Goal: Obtain resource: Obtain resource

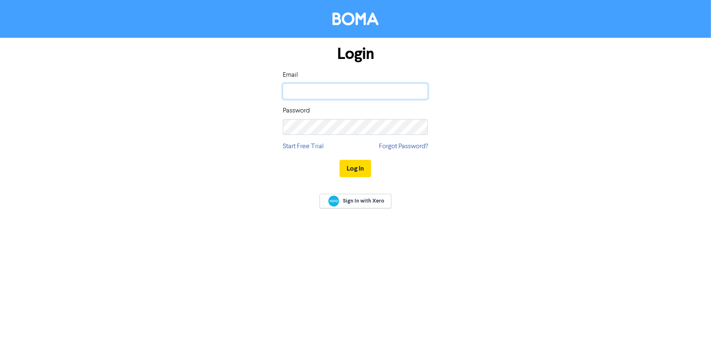
click at [320, 89] on input "email" at bounding box center [355, 91] width 145 height 16
type input "[EMAIL_ADDRESS][DOMAIN_NAME]"
click at [340, 160] on button "Log In" at bounding box center [356, 168] width 32 height 17
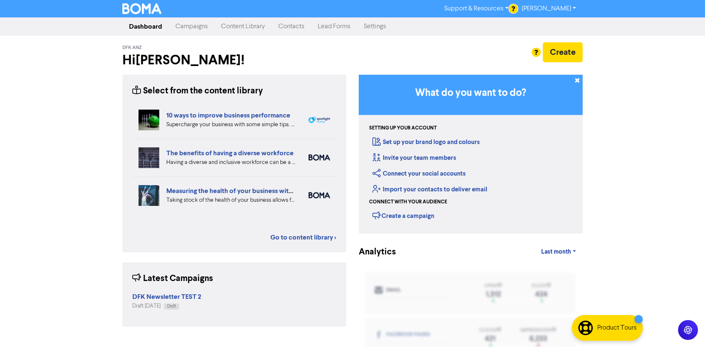
click at [241, 28] on link "Content Library" at bounding box center [242, 26] width 57 height 17
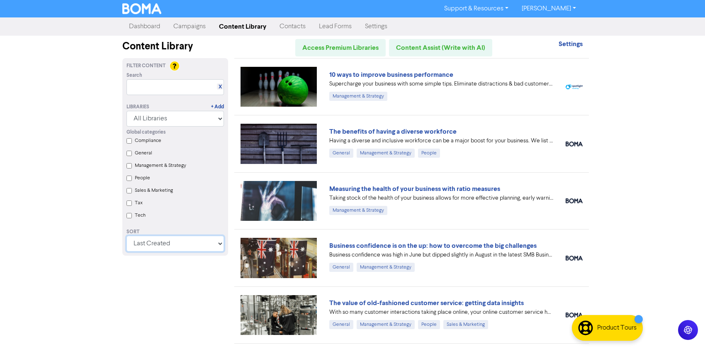
click at [177, 243] on select "Last Created First Created Title Ascending Title Descending Library Ascending L…" at bounding box center [175, 244] width 97 height 16
click at [129, 236] on select "Last Created First Created Title Ascending Title Descending Library Ascending L…" at bounding box center [175, 244] width 97 height 16
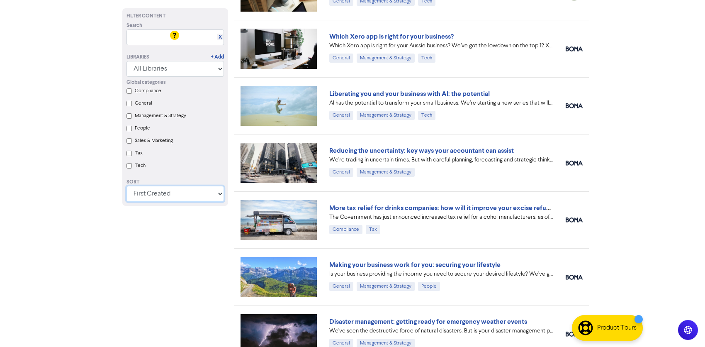
scroll to position [2173, 0]
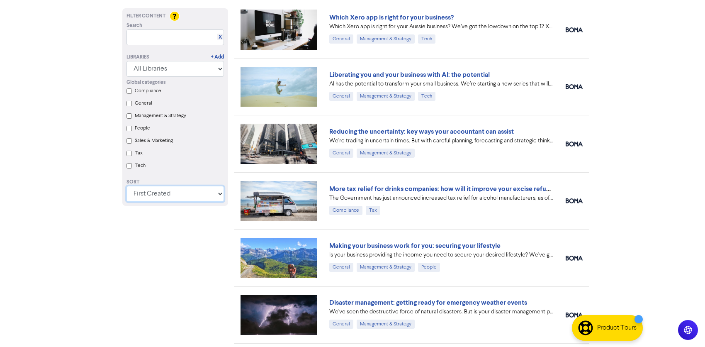
click at [173, 196] on select "Last Created First Created Title Ascending Title Descending Library Ascending L…" at bounding box center [175, 194] width 97 height 16
select select "available_from desc, id desc"
click at [127, 202] on select "Last Created First Created Title Ascending Title Descending Library Ascending L…" at bounding box center [175, 194] width 97 height 16
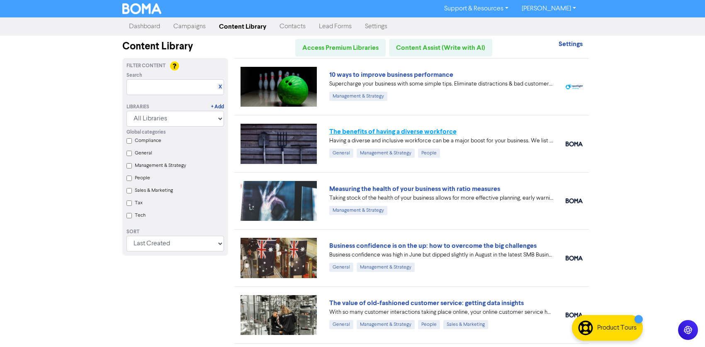
click at [381, 131] on link "The benefits of having a diverse workforce" at bounding box center [392, 131] width 127 height 8
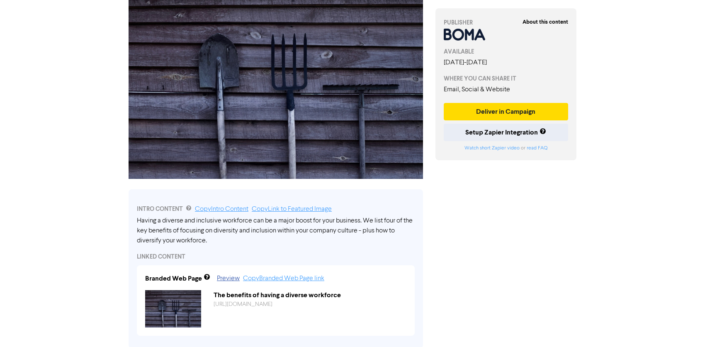
scroll to position [207, 0]
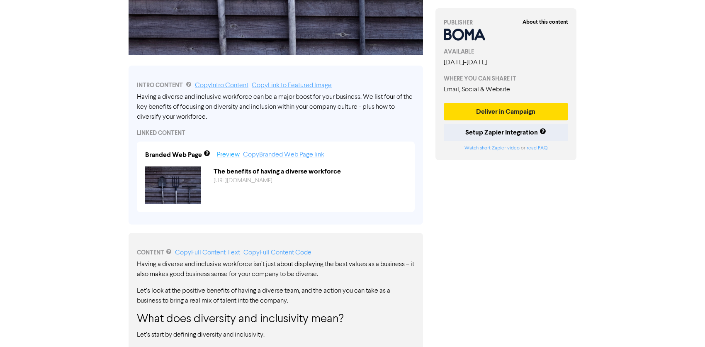
click at [223, 152] on link "Preview" at bounding box center [228, 154] width 23 height 7
click at [228, 84] on link "Copy Intro Content" at bounding box center [222, 85] width 54 height 7
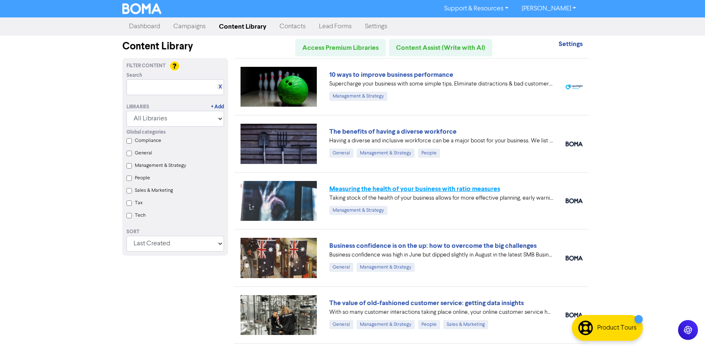
click at [394, 186] on link "Measuring the health of your business with ratio measures" at bounding box center [414, 189] width 171 height 8
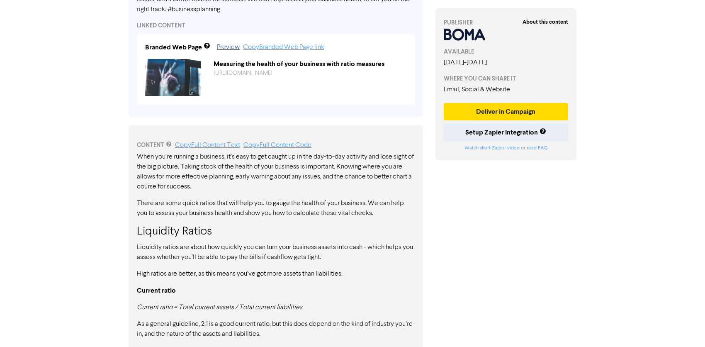
scroll to position [290, 0]
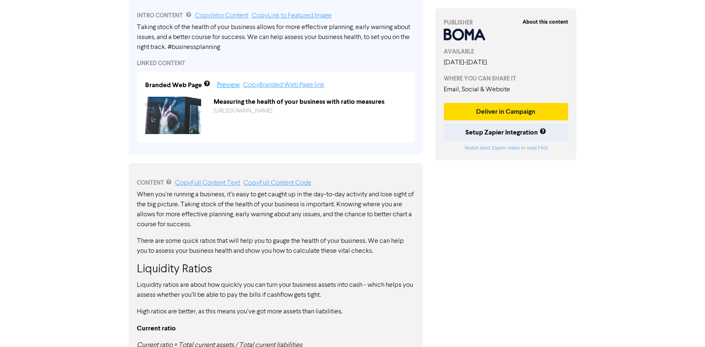
click at [229, 83] on link "Preview" at bounding box center [228, 85] width 23 height 7
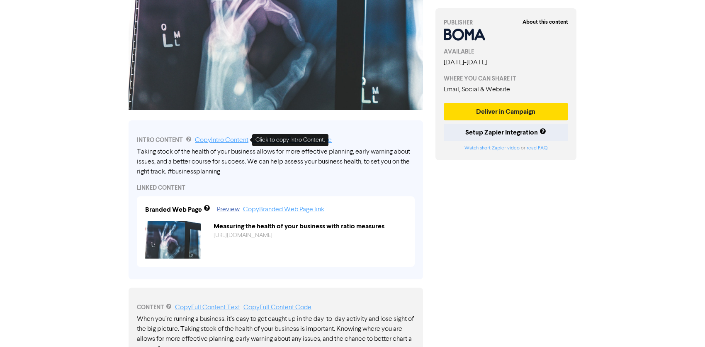
click at [222, 139] on link "Copy Intro Content" at bounding box center [222, 140] width 54 height 7
